Goal: Task Accomplishment & Management: Manage account settings

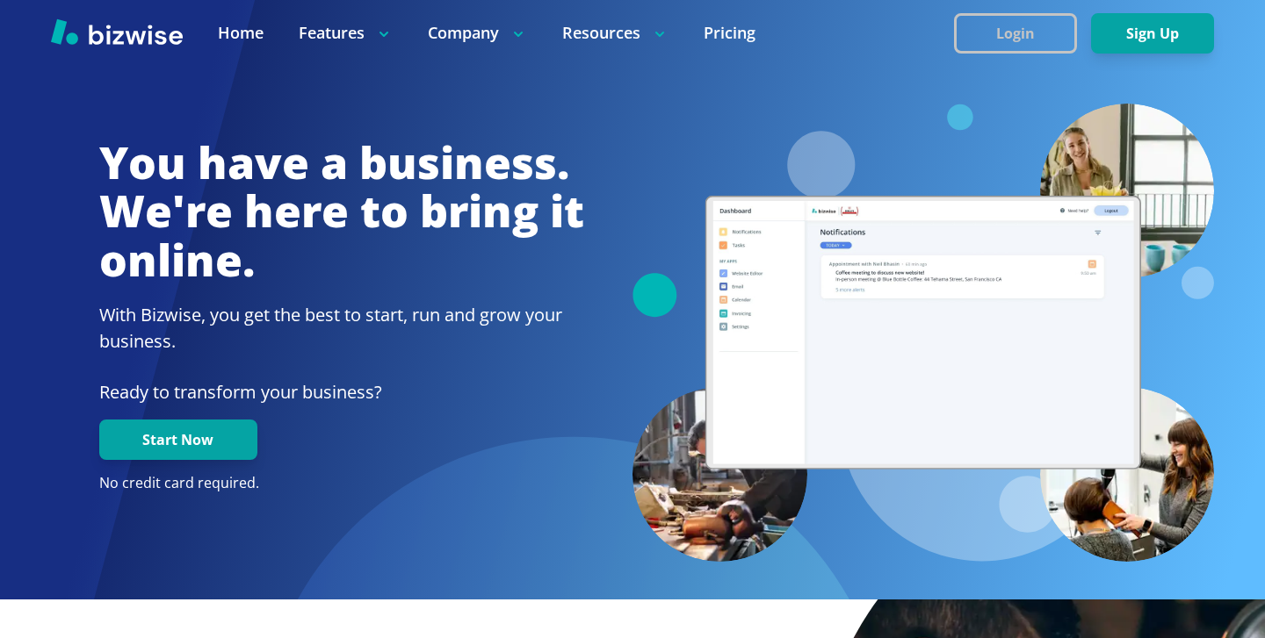
click at [990, 42] on button "Login" at bounding box center [1015, 33] width 123 height 40
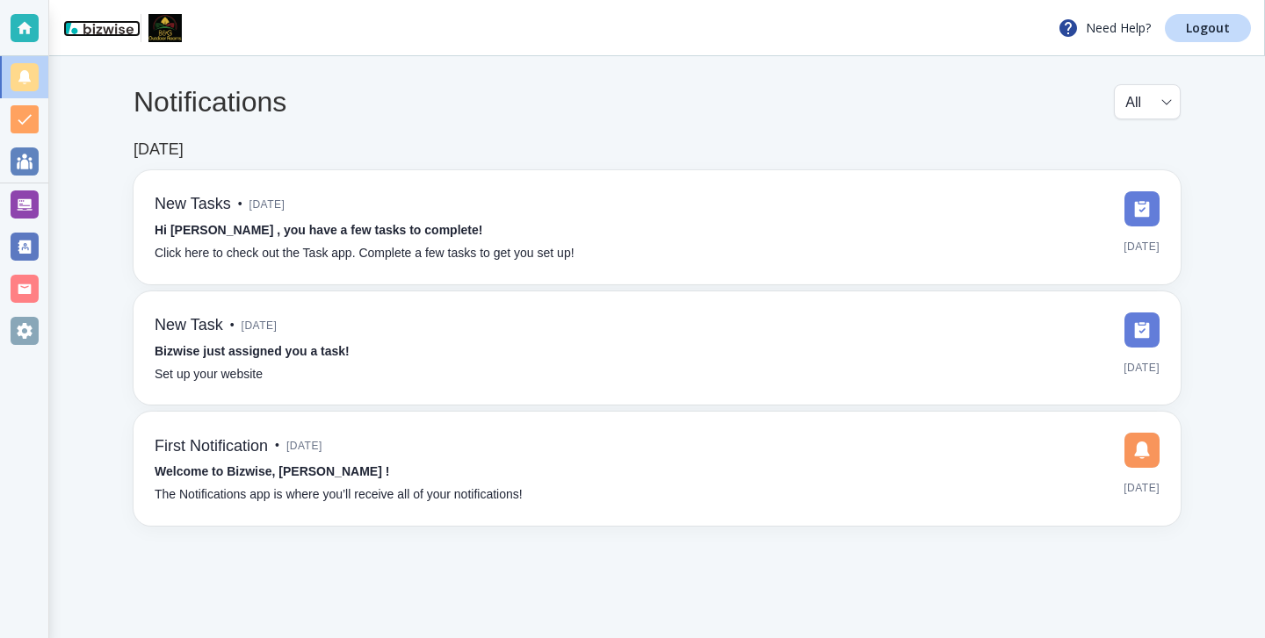
click at [65, 21] on img at bounding box center [98, 27] width 70 height 14
click at [42, 21] on div at bounding box center [24, 28] width 48 height 56
click at [1264, 29] on div "Need Help? Logout" at bounding box center [656, 28] width 1215 height 56
click at [1232, 29] on link "Logout" at bounding box center [1207, 28] width 86 height 28
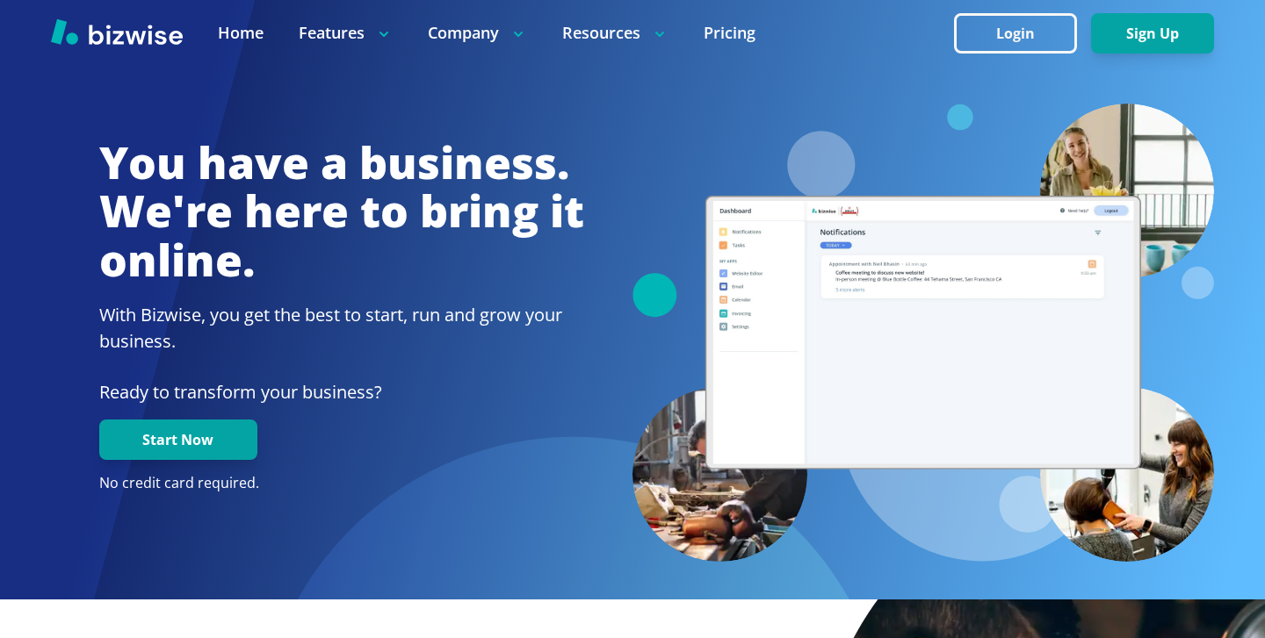
click at [1030, 69] on div at bounding box center [633, 71] width 1164 height 66
click at [1033, 52] on button "Login" at bounding box center [1015, 33] width 123 height 40
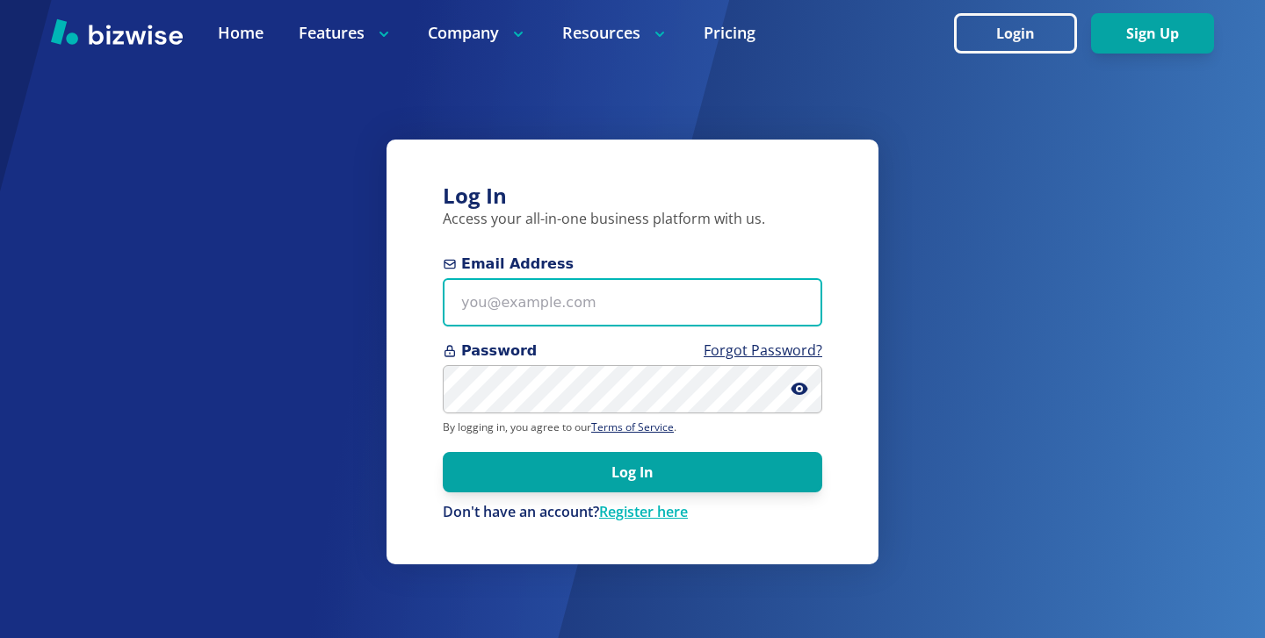
click at [485, 287] on input "Email Address" at bounding box center [632, 302] width 379 height 48
paste input "joseph@jomalekscleaningservices.com"
type input "joseph@jomalekscleaningservices.com"
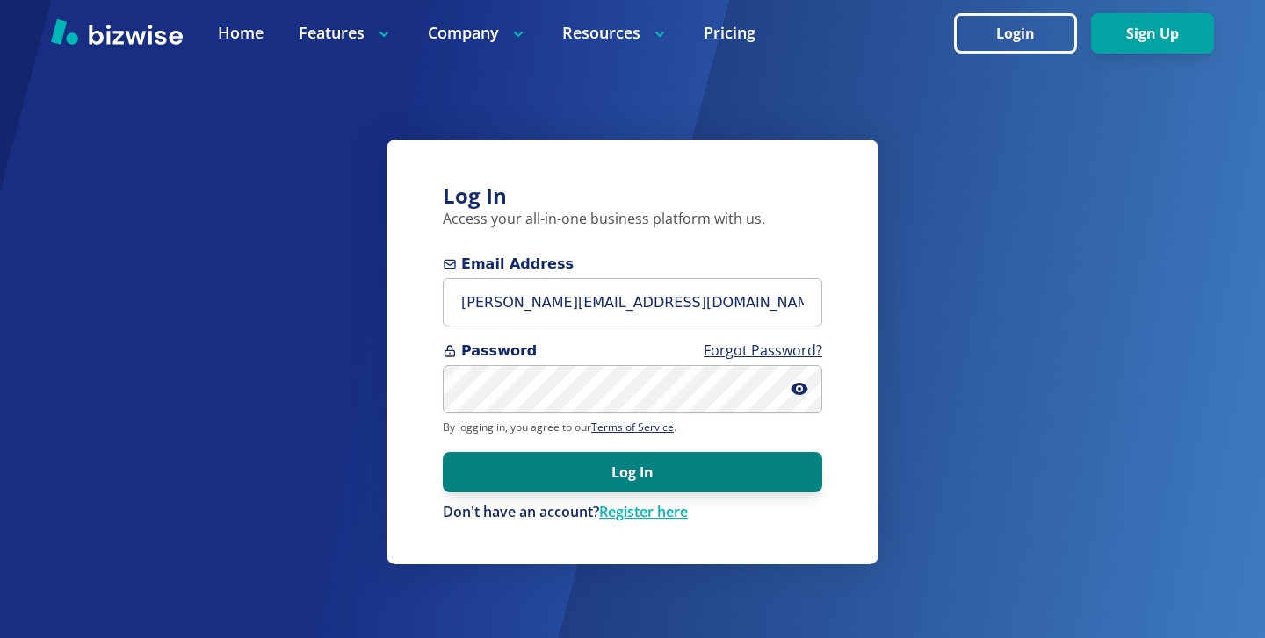
click at [600, 480] on button "Log In" at bounding box center [632, 472] width 379 height 40
